Goal: Information Seeking & Learning: Learn about a topic

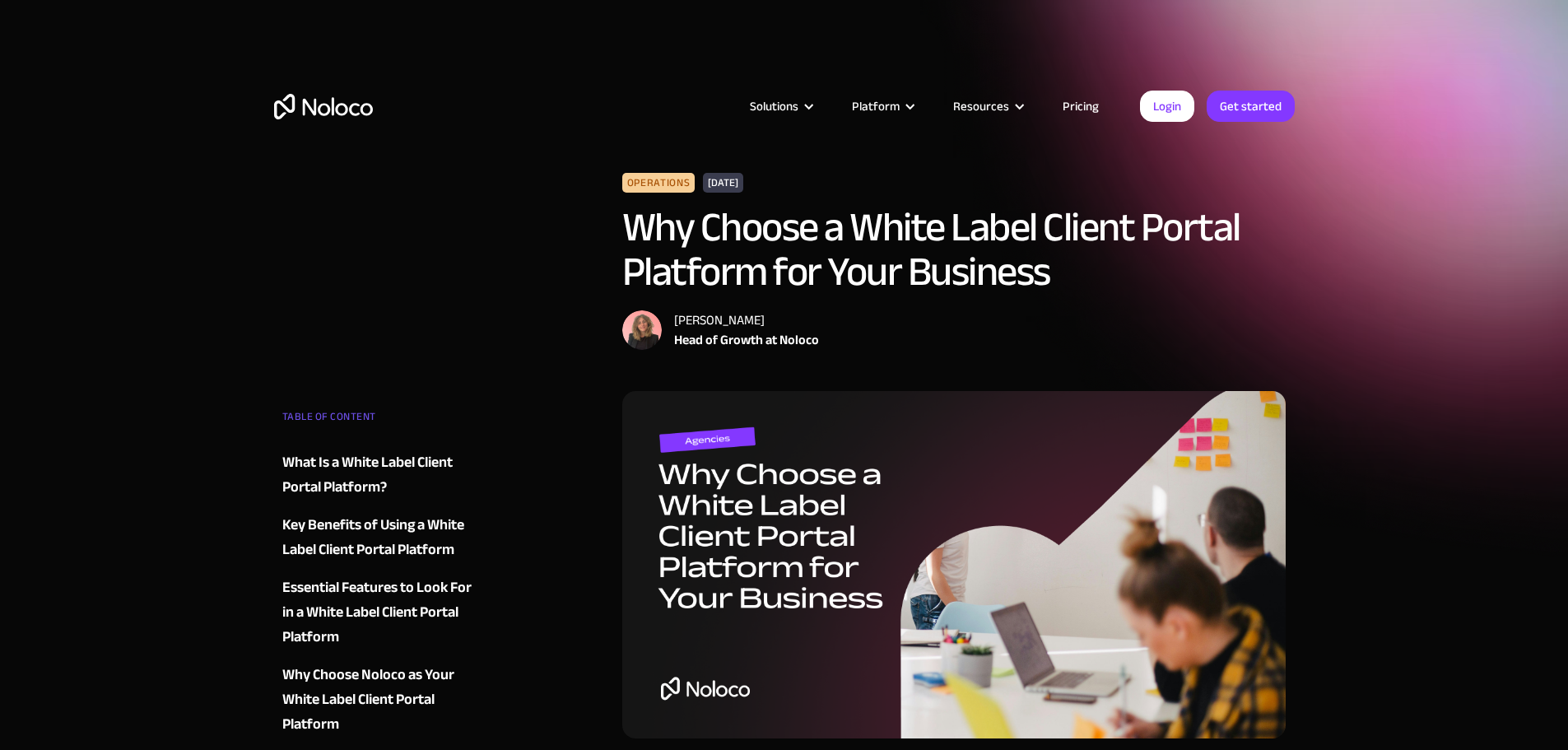
click at [327, 108] on img "home" at bounding box center [323, 107] width 99 height 26
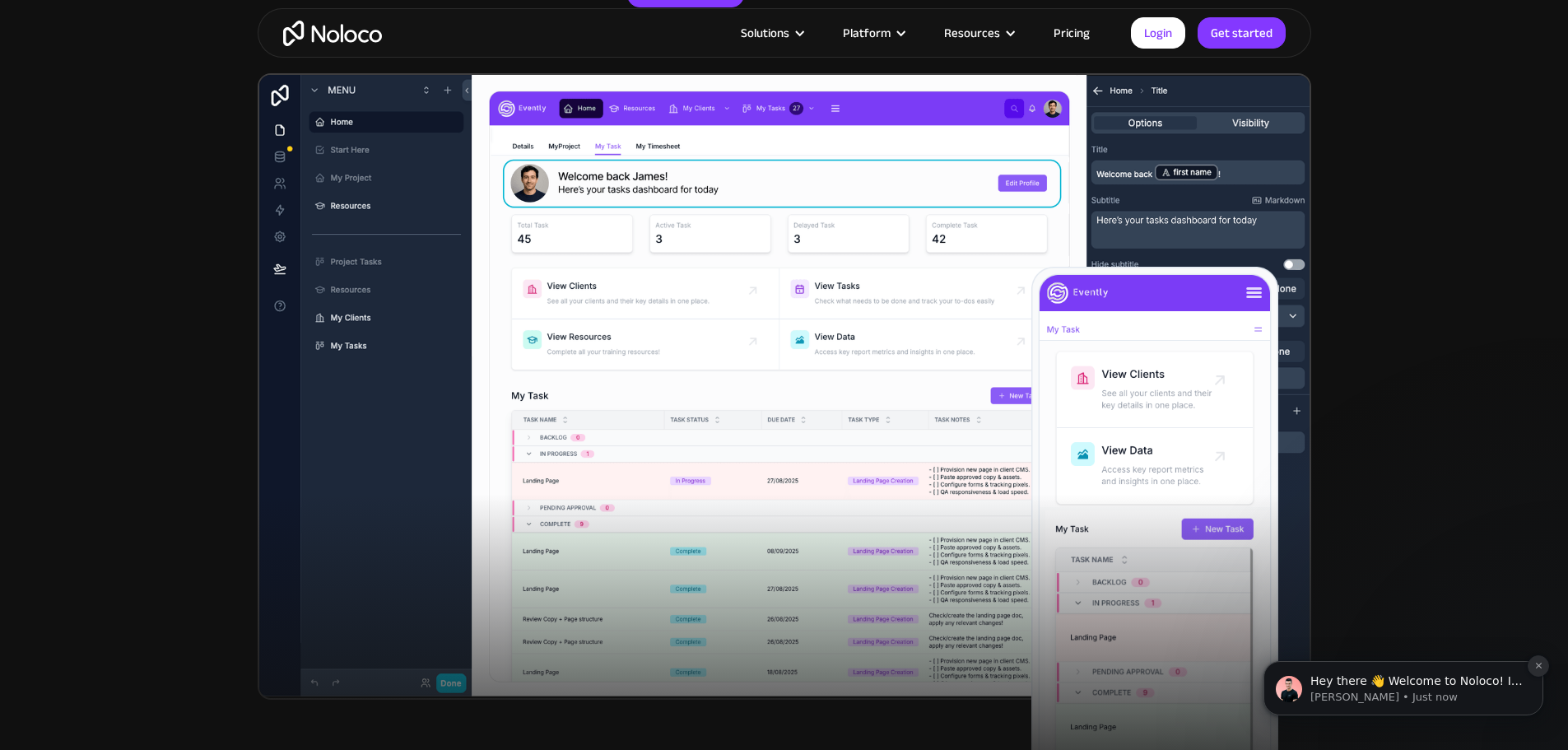
click at [1536, 661] on icon "Dismiss notification" at bounding box center [1539, 666] width 9 height 9
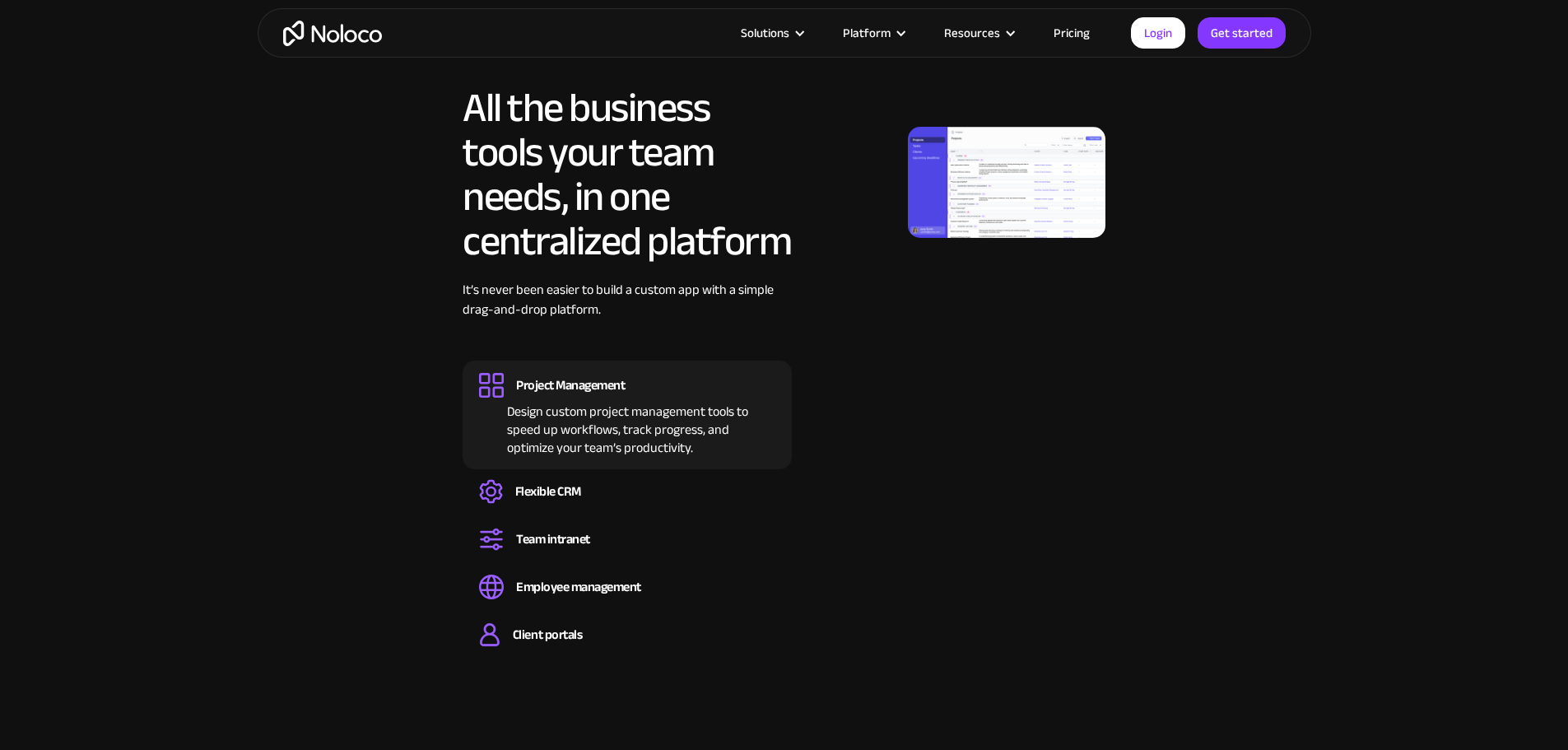
scroll to position [1565, 0]
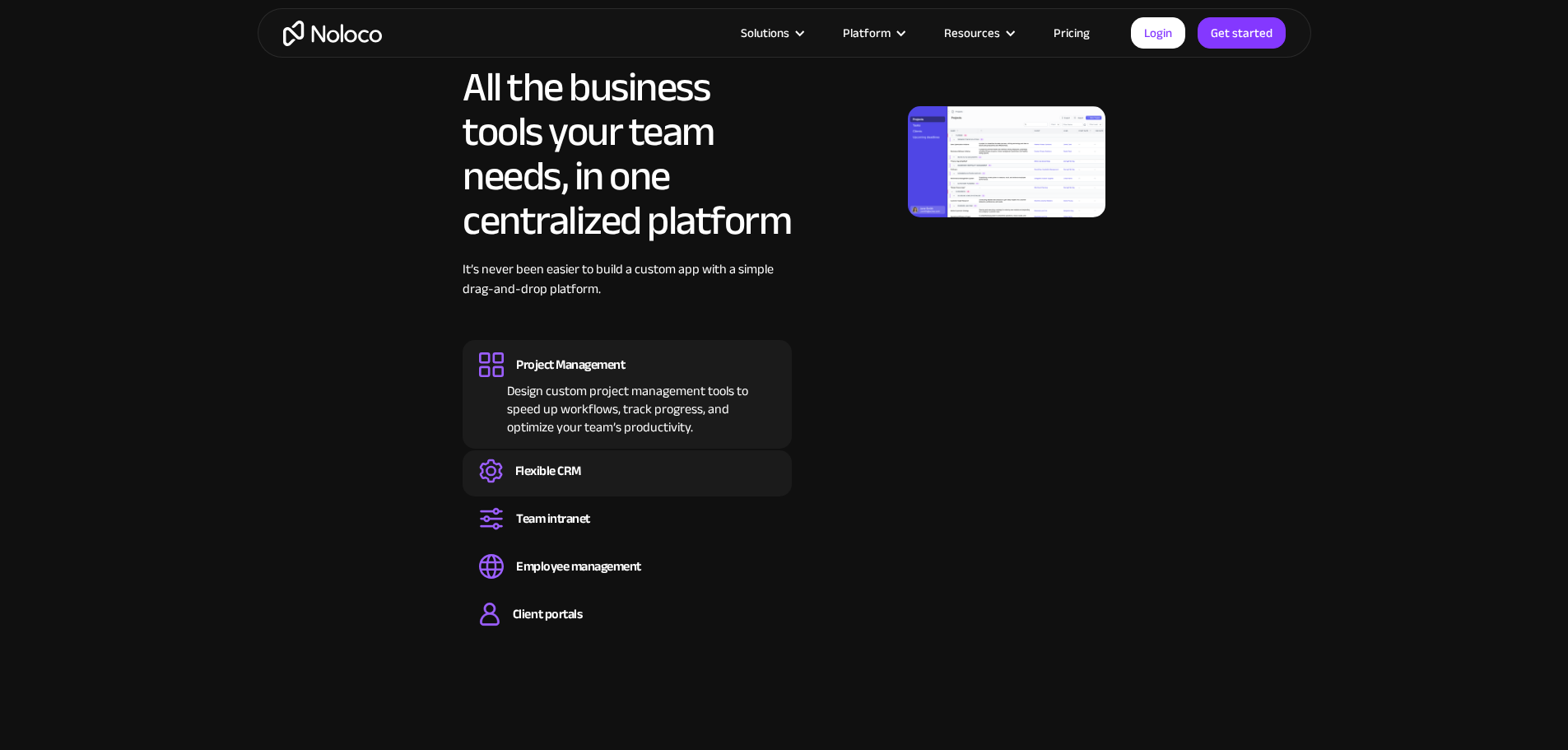
click at [573, 480] on div "Flexible CRM" at bounding box center [548, 471] width 66 height 18
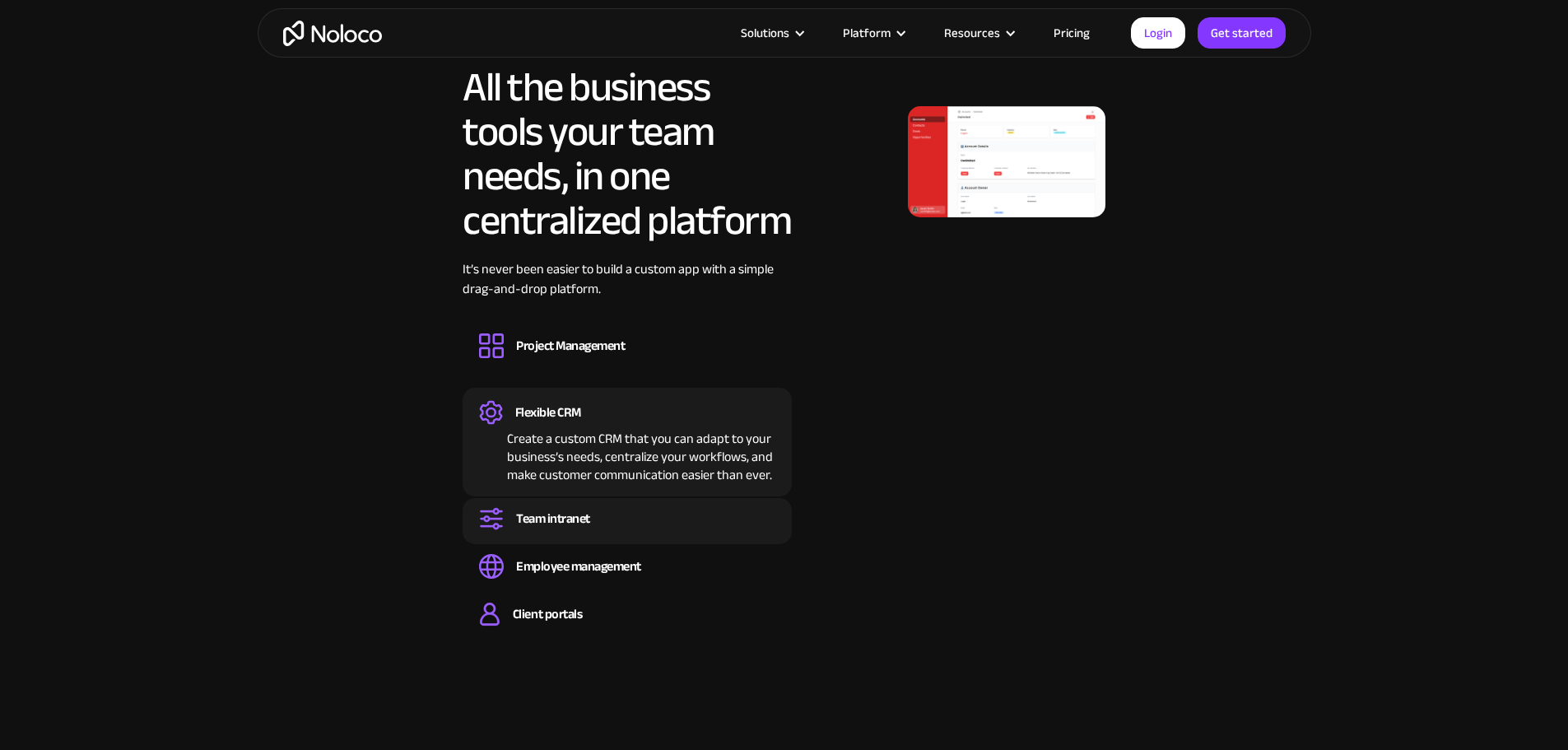
click at [702, 536] on div "Set up a central space for your team to collaborate, share information, and sta…" at bounding box center [627, 534] width 297 height 5
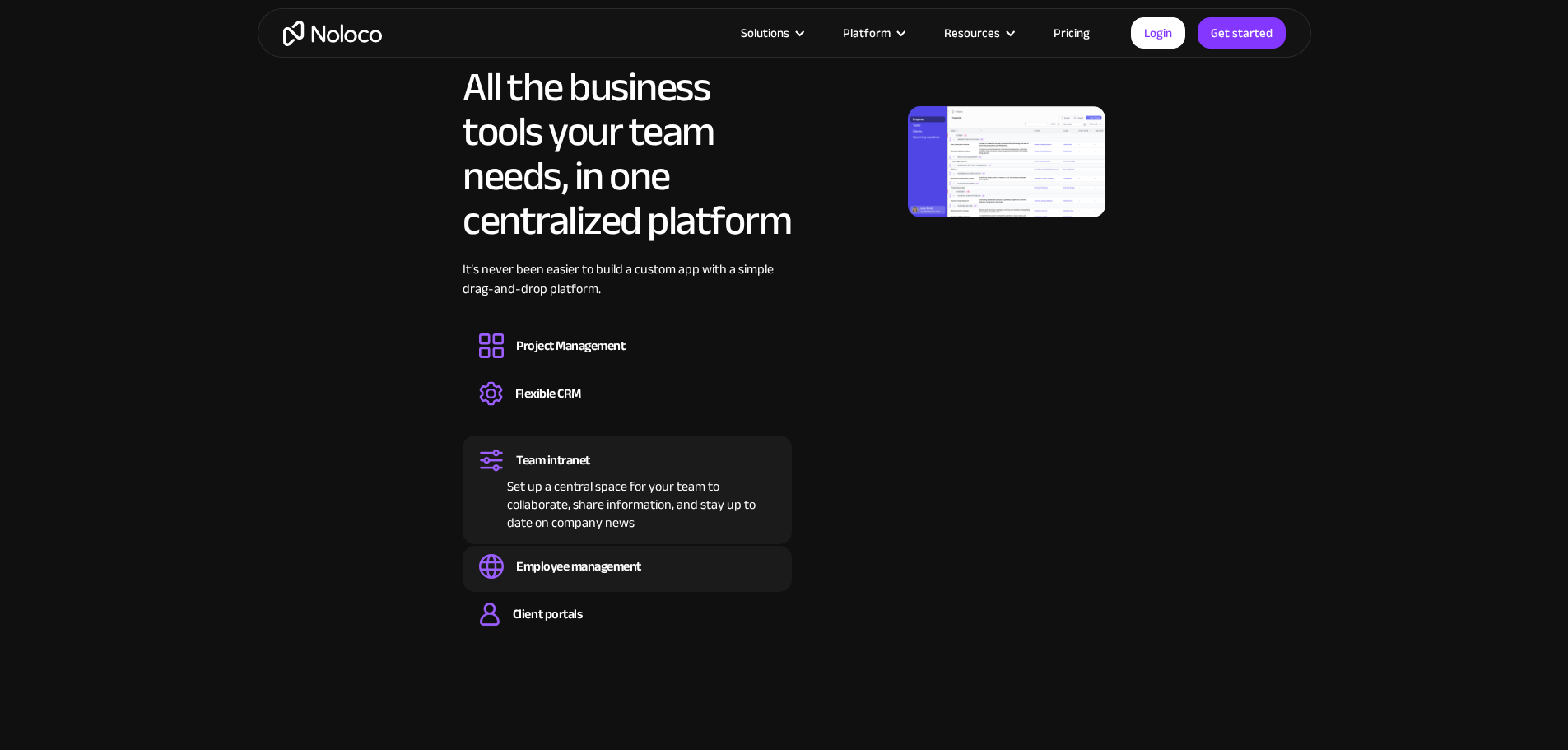
click at [650, 578] on div "Employee management" at bounding box center [627, 567] width 297 height 25
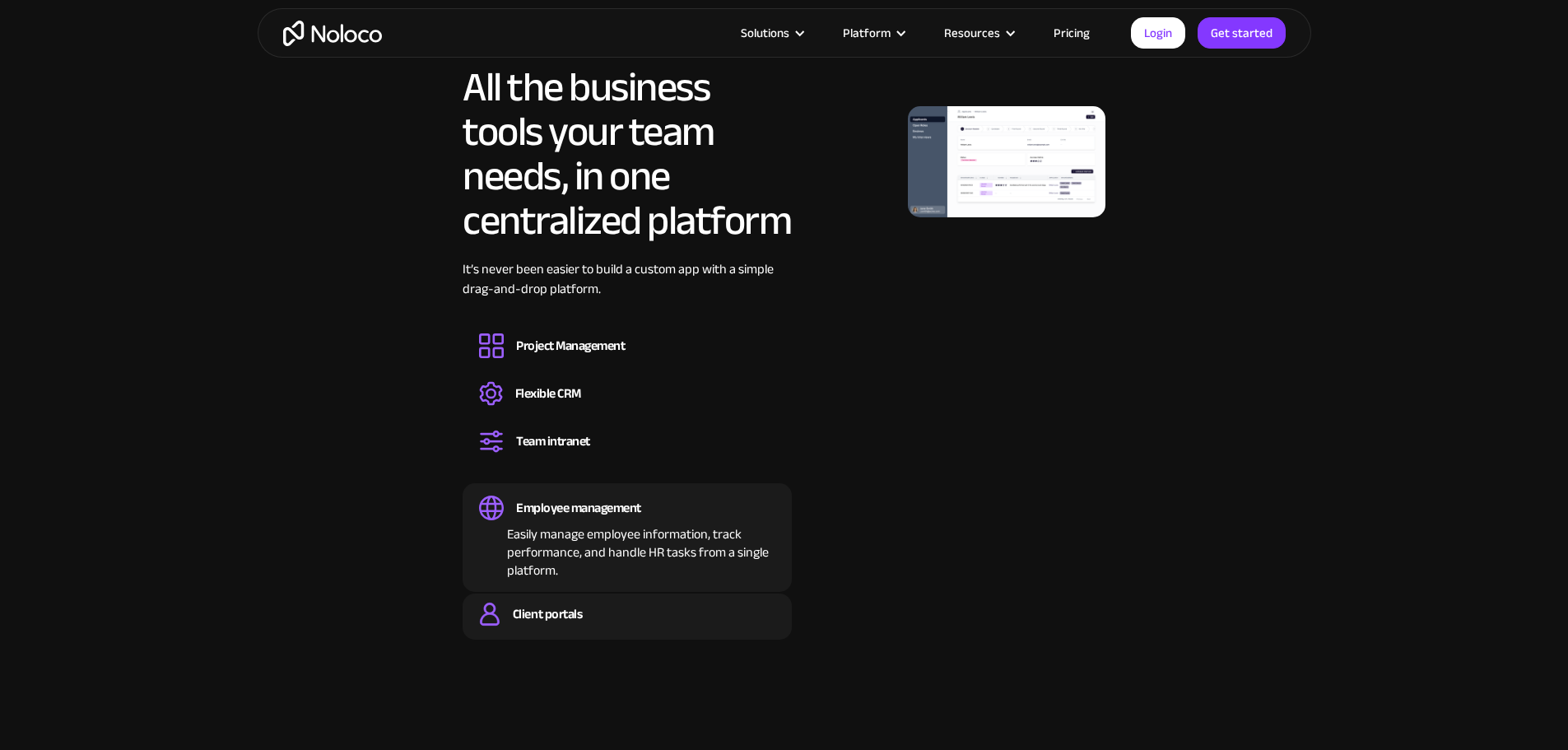
click at [618, 626] on div "Client portals" at bounding box center [627, 614] width 297 height 25
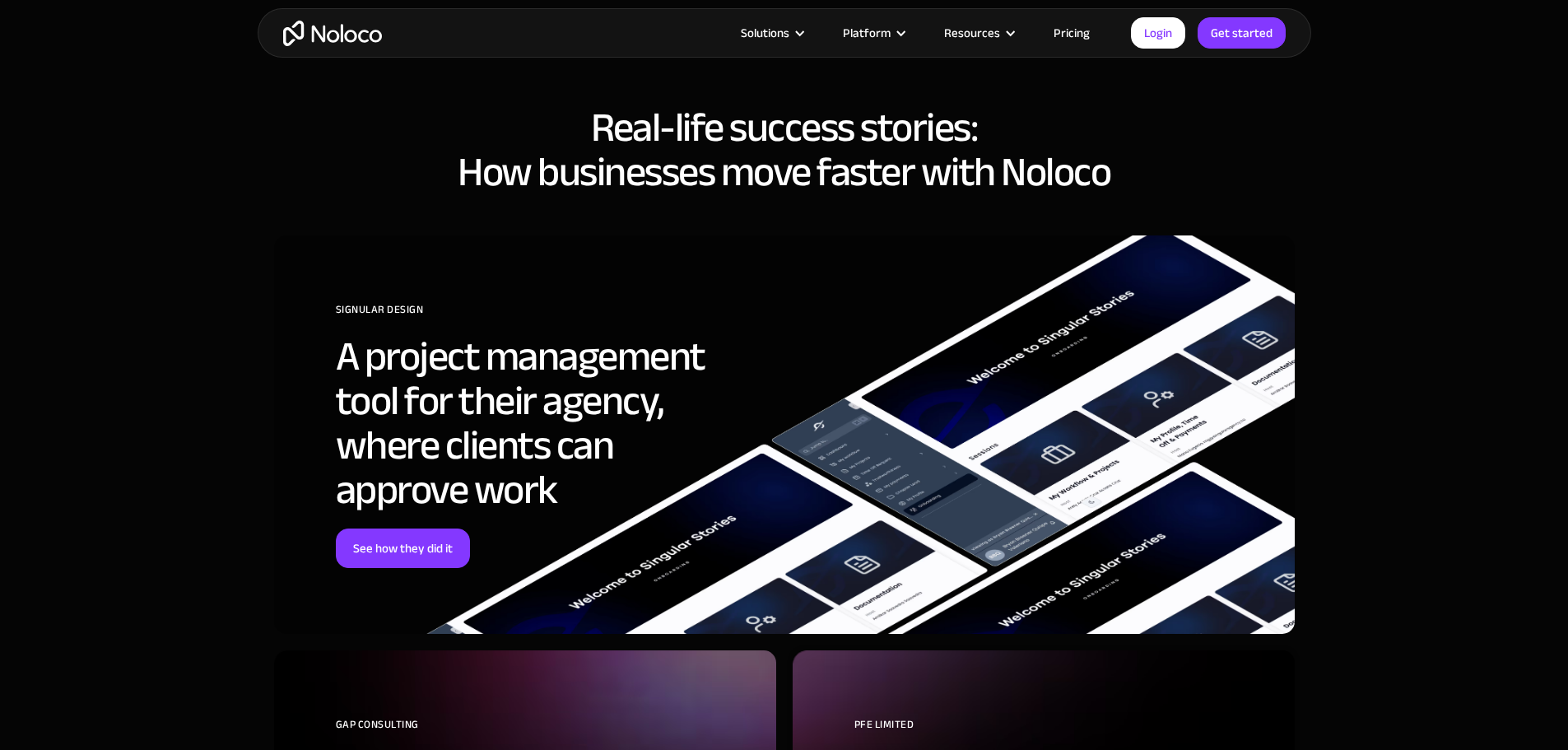
scroll to position [6340, 0]
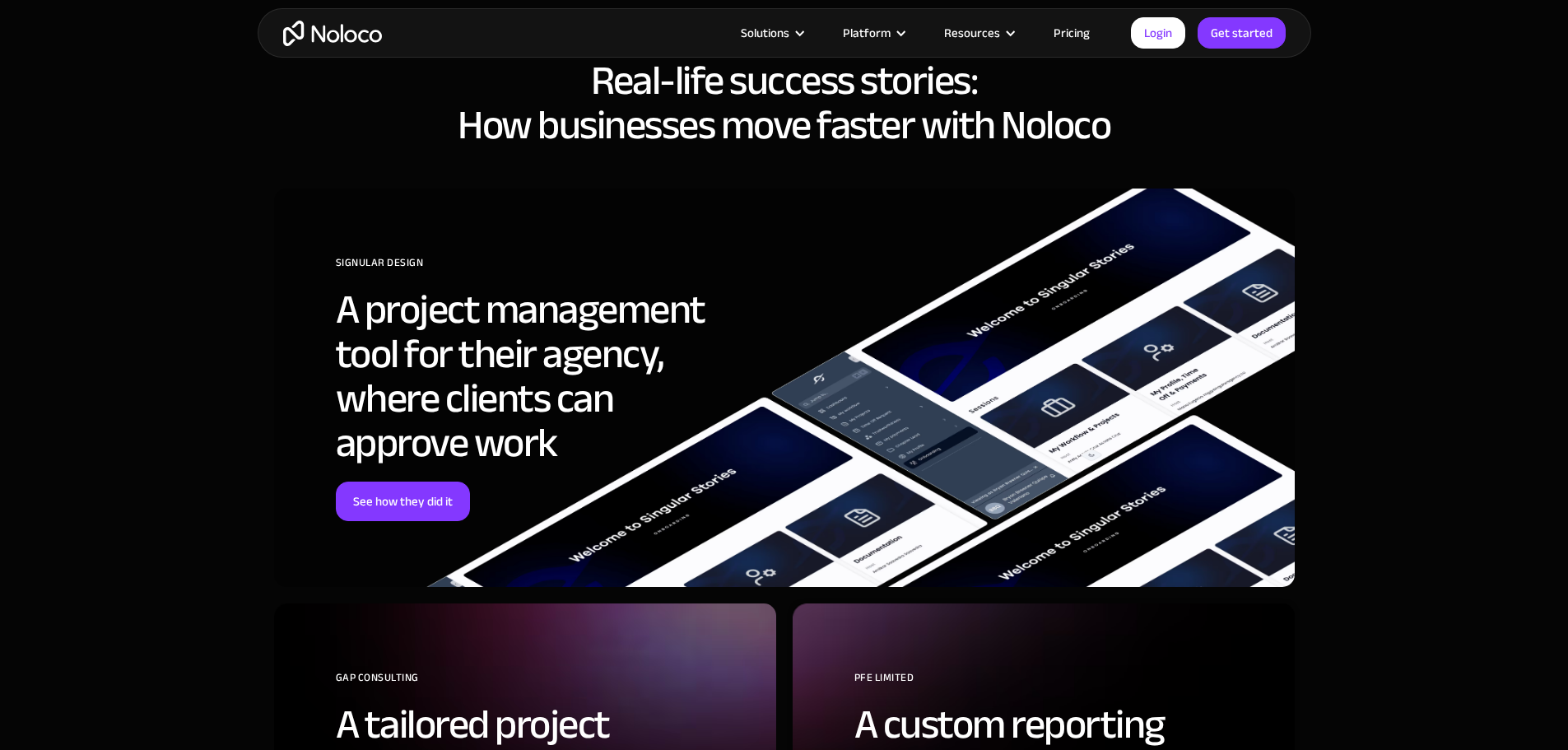
click at [1061, 25] on link "Pricing" at bounding box center [1071, 33] width 77 height 21
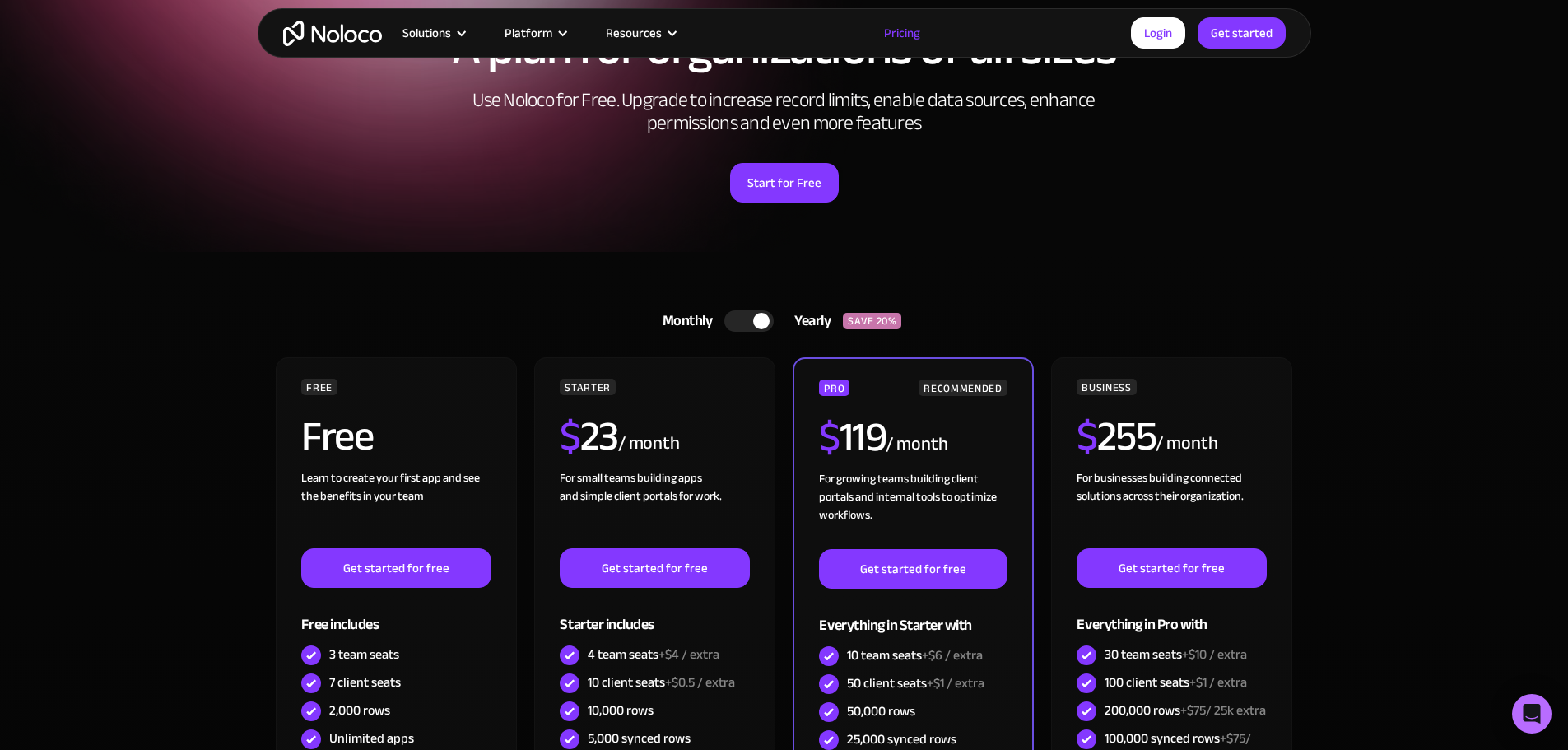
scroll to position [164, 0]
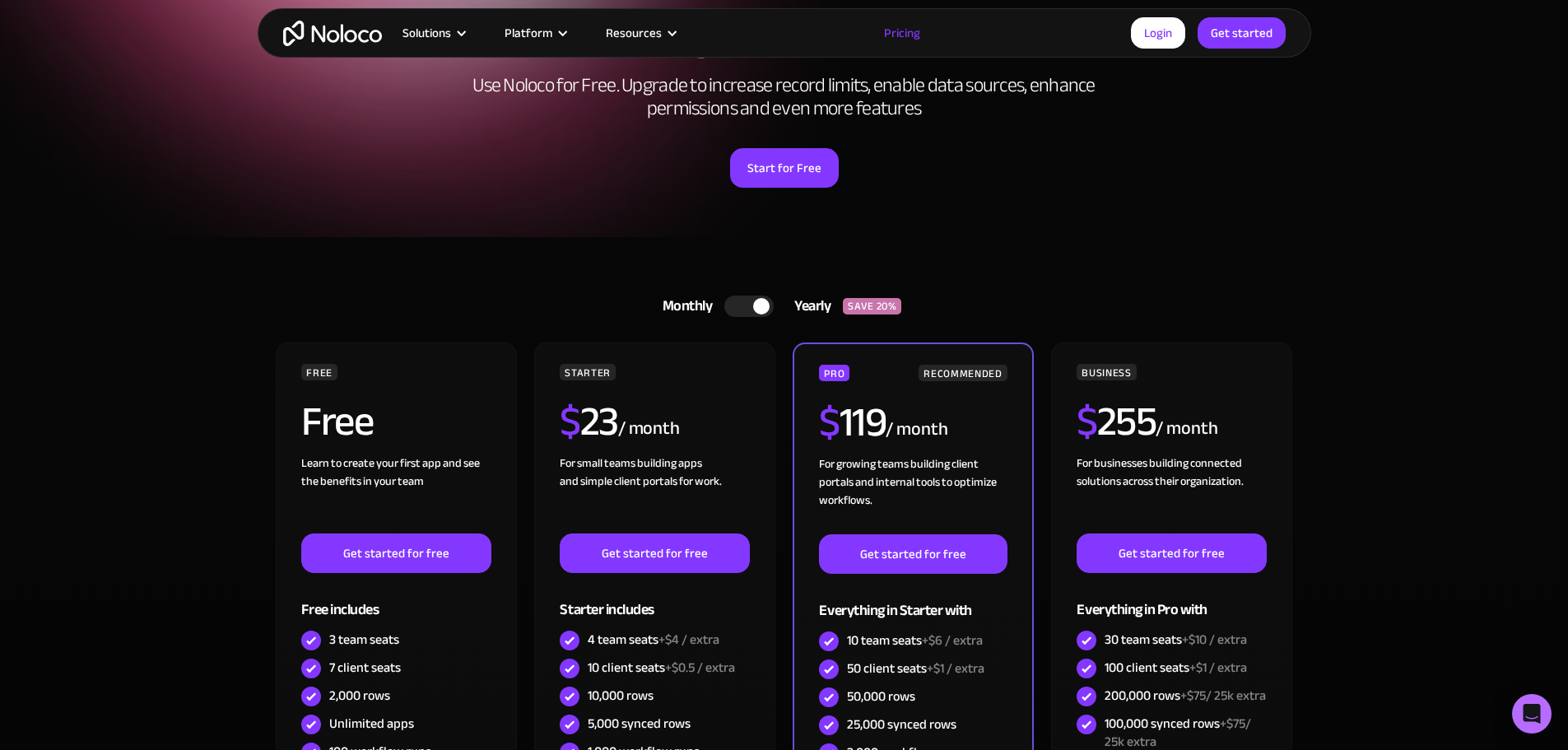
click at [739, 307] on div at bounding box center [749, 307] width 50 height 21
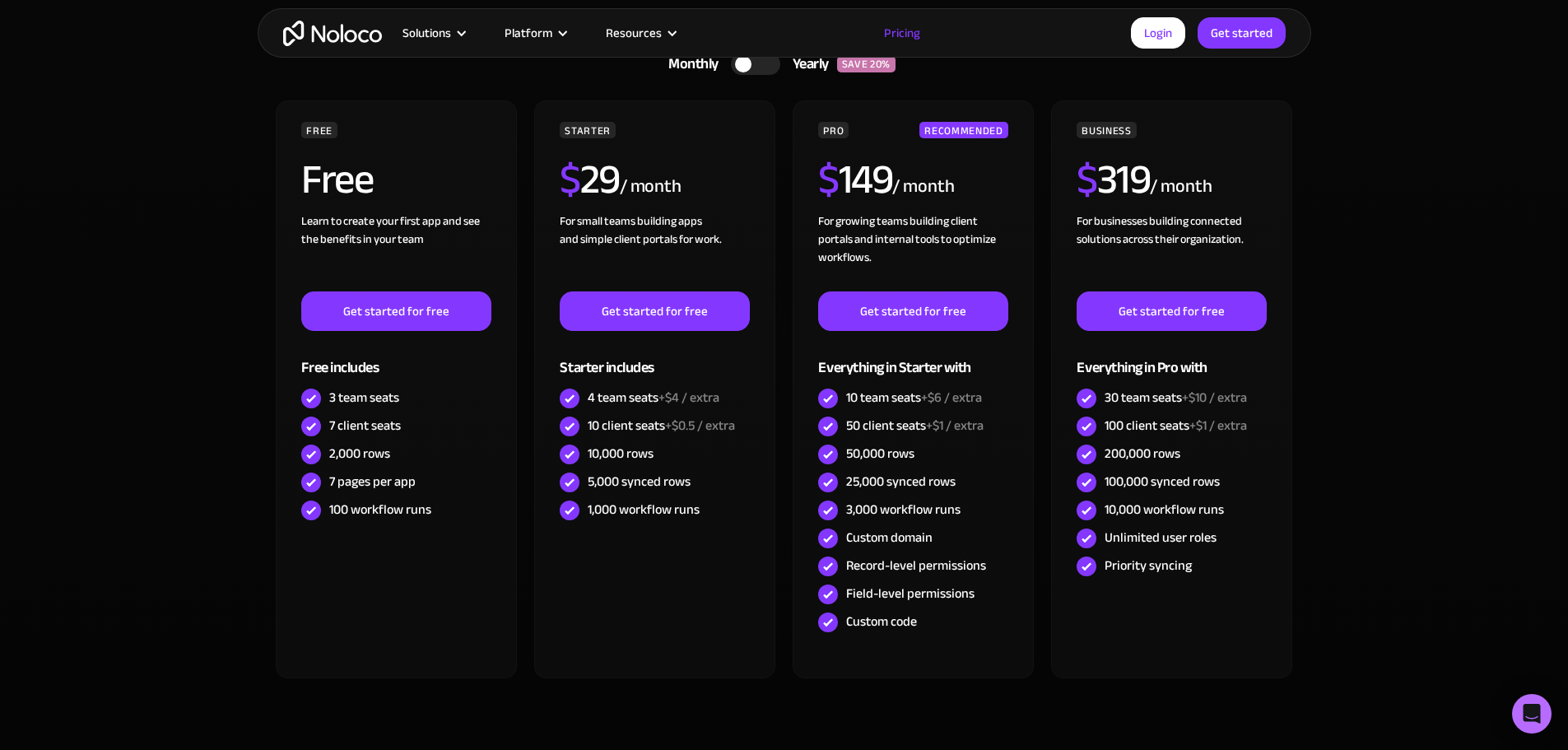
scroll to position [411, 0]
